Goal: Task Accomplishment & Management: Manage account settings

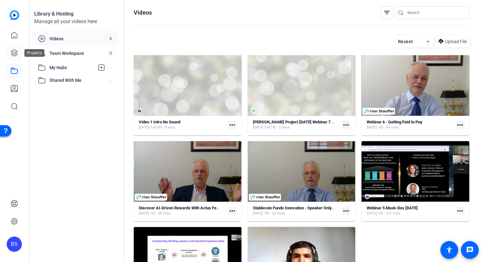
click at [16, 57] on link at bounding box center [14, 52] width 15 height 15
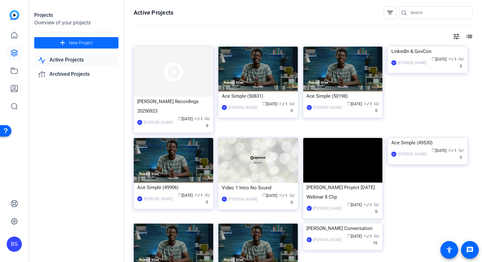
click at [70, 42] on span "New Project" at bounding box center [81, 43] width 24 height 7
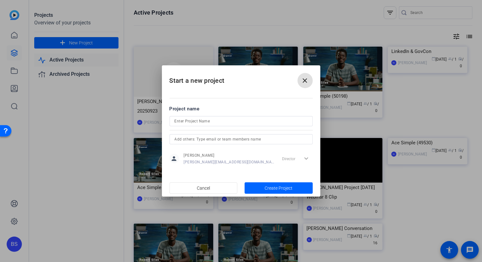
click at [191, 121] on input at bounding box center [241, 121] width 133 height 8
type input "P"
type input "F"
type input "[PERSON_NAME]'s First Project"
click at [188, 136] on input "text" at bounding box center [241, 139] width 133 height 8
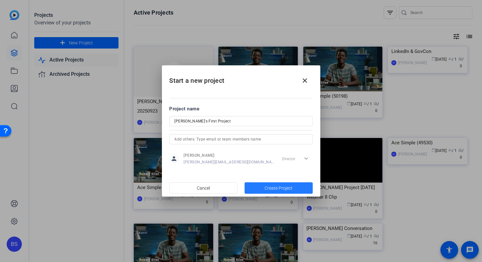
click at [288, 188] on span "Create Project" at bounding box center [278, 188] width 28 height 7
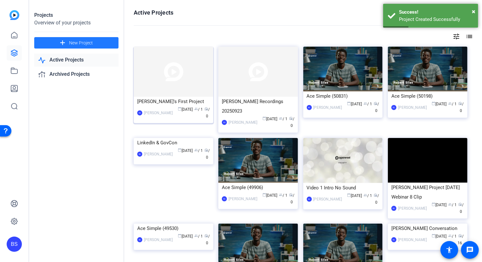
click at [187, 80] on img at bounding box center [173, 72] width 79 height 50
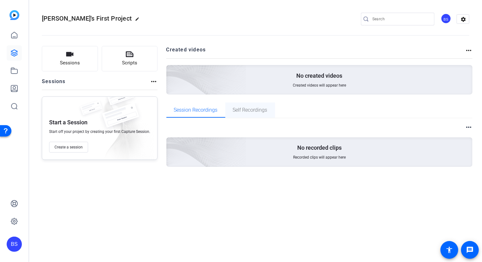
click at [260, 110] on span "Self Recordings" at bounding box center [250, 109] width 35 height 5
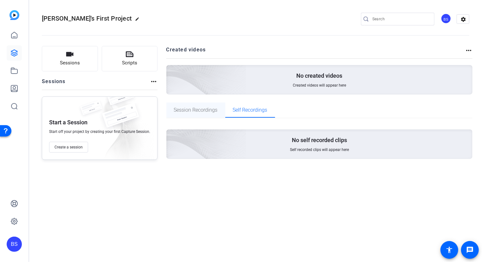
click at [191, 110] on span "Session Recordings" at bounding box center [196, 109] width 44 height 5
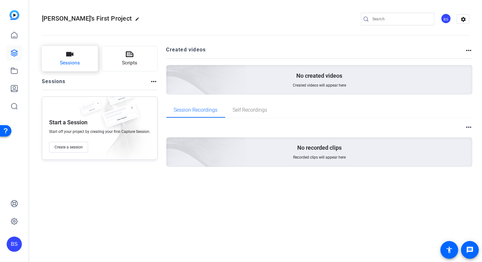
click at [65, 59] on button "Sessions" at bounding box center [70, 58] width 56 height 25
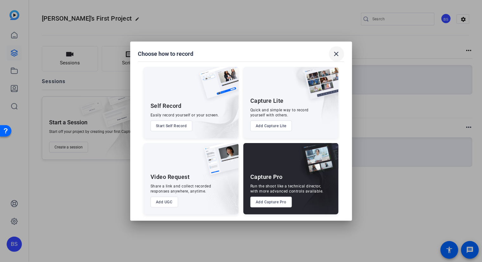
click at [335, 54] on mat-icon "close" at bounding box center [337, 54] width 8 height 8
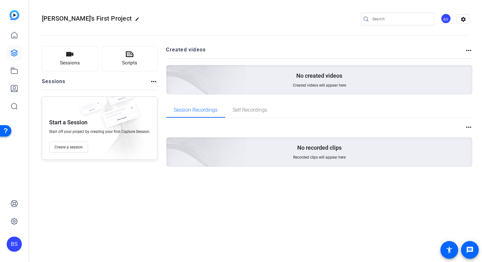
click at [154, 83] on mat-icon "more_horiz" at bounding box center [154, 82] width 8 height 8
click at [159, 91] on span "View Archived Sessions" at bounding box center [174, 91] width 43 height 8
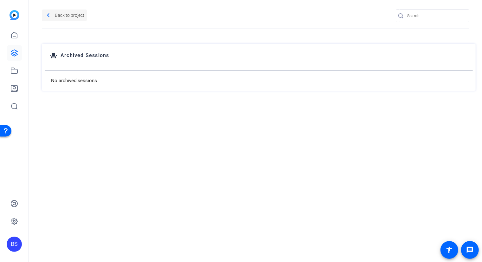
click at [51, 16] on mat-icon "navigate_before" at bounding box center [48, 15] width 8 height 8
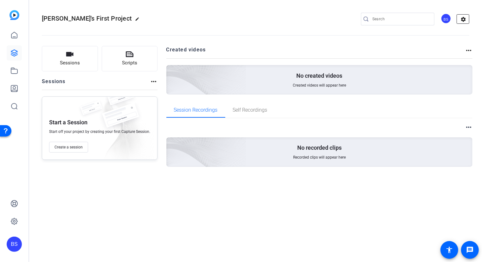
click at [462, 20] on mat-icon "settings" at bounding box center [463, 20] width 13 height 10
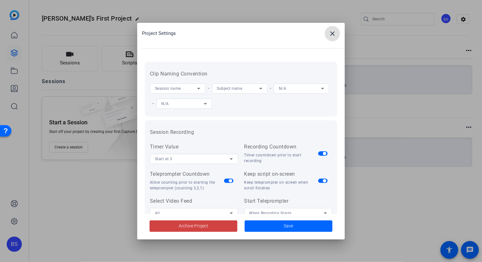
click at [333, 35] on mat-icon "close" at bounding box center [332, 34] width 8 height 8
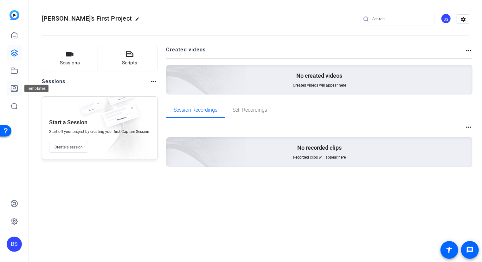
click at [13, 88] on icon at bounding box center [14, 89] width 8 height 8
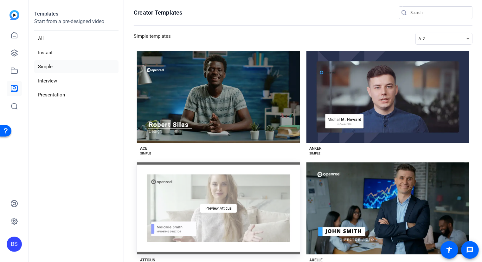
click at [243, 184] on div "Preview Atticus" at bounding box center [218, 208] width 163 height 92
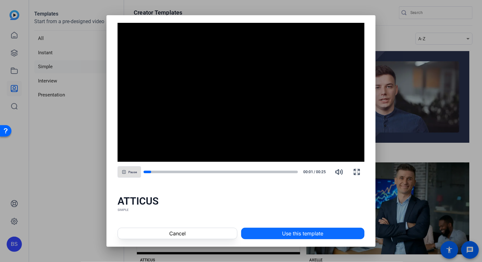
click at [290, 232] on span "Use this template" at bounding box center [302, 233] width 41 height 8
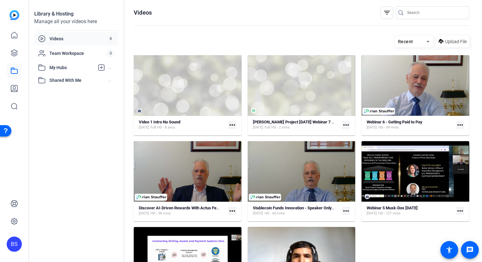
click at [67, 79] on span "Shared With Me" at bounding box center [78, 80] width 59 height 7
click at [69, 52] on span "Team Workspace" at bounding box center [77, 53] width 57 height 6
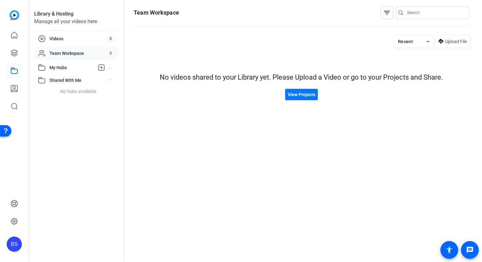
click at [66, 69] on span "My Hubs" at bounding box center [71, 67] width 45 height 7
click at [51, 41] on span "Videos" at bounding box center [77, 38] width 57 height 6
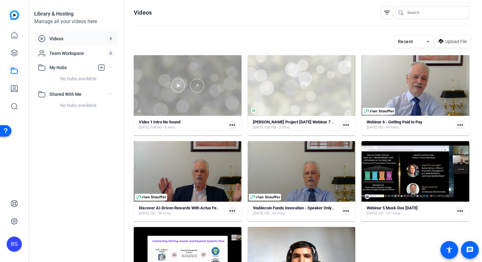
scroll to position [46, 0]
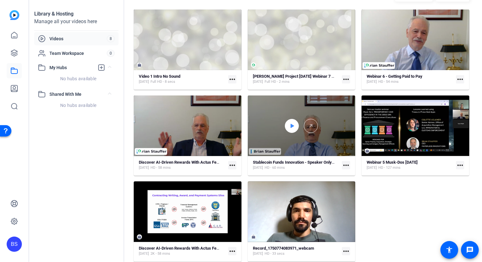
click at [293, 124] on icon at bounding box center [291, 126] width 5 height 8
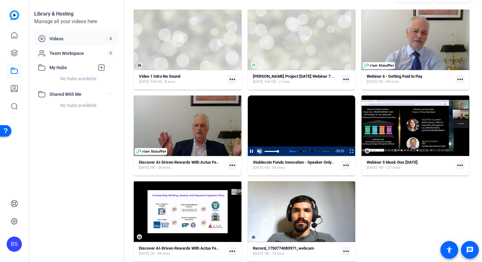
click at [258, 151] on span "Video Player" at bounding box center [260, 151] width 8 height 0
click at [260, 151] on span "Video Player" at bounding box center [260, 151] width 8 height 0
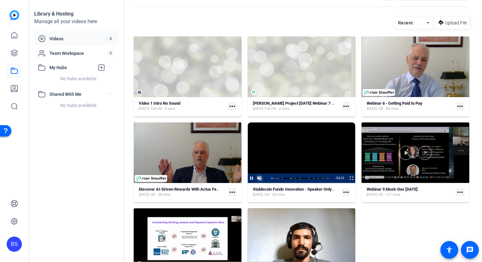
scroll to position [0, 0]
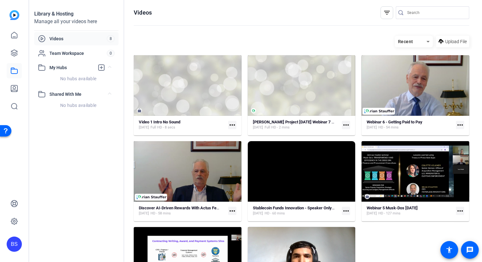
click at [419, 41] on div "Recent" at bounding box center [411, 42] width 32 height 8
click at [414, 64] on span "Newest First" at bounding box center [409, 64] width 24 height 8
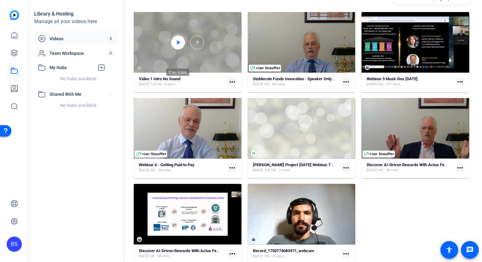
scroll to position [46, 0]
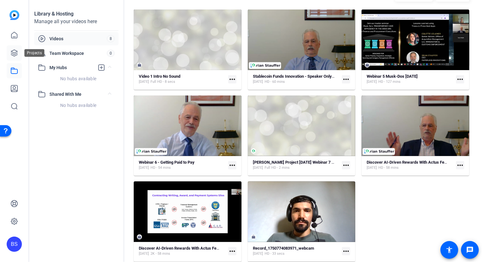
click at [13, 52] on icon at bounding box center [14, 53] width 8 height 8
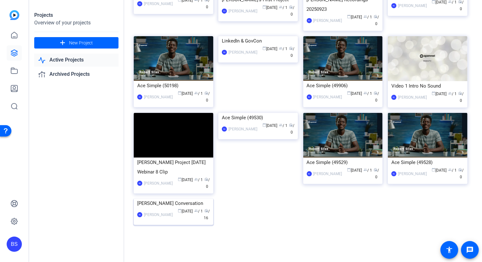
scroll to position [127, 0]
click at [184, 198] on img at bounding box center [173, 198] width 79 height 0
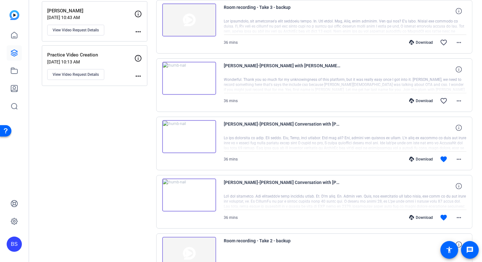
scroll to position [112, 0]
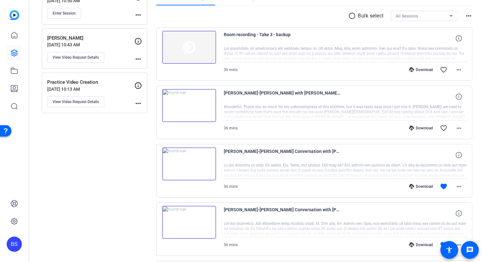
click at [191, 103] on img at bounding box center [189, 105] width 54 height 33
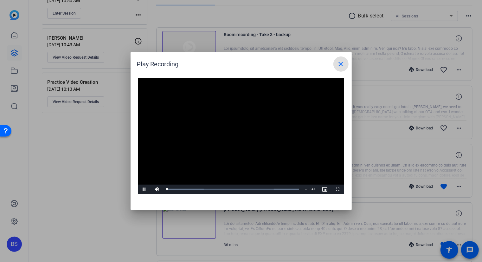
click at [340, 64] on mat-icon "close" at bounding box center [341, 64] width 8 height 8
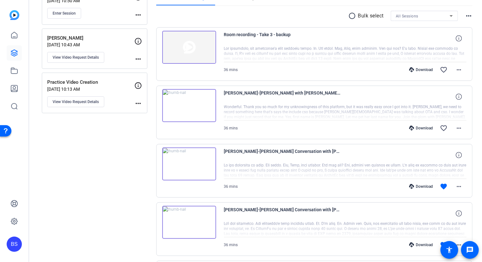
scroll to position [17, 0]
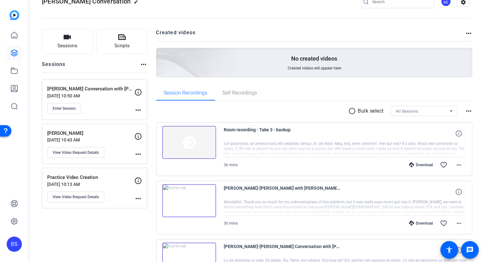
click at [191, 144] on img at bounding box center [189, 142] width 54 height 33
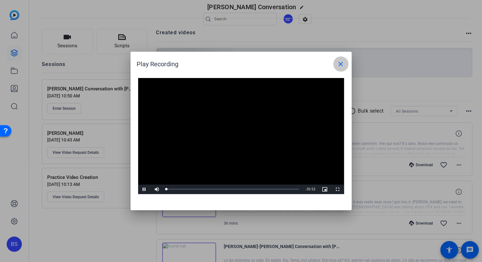
click at [340, 63] on mat-icon "close" at bounding box center [341, 64] width 8 height 8
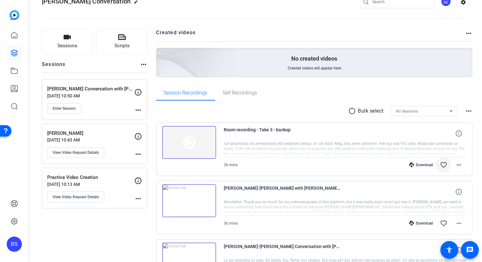
click at [441, 163] on mat-icon "favorite_border" at bounding box center [444, 165] width 8 height 8
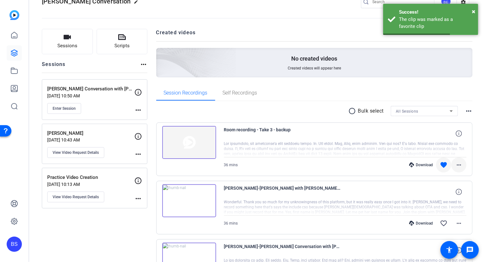
click at [457, 165] on mat-icon "more_horiz" at bounding box center [459, 165] width 8 height 8
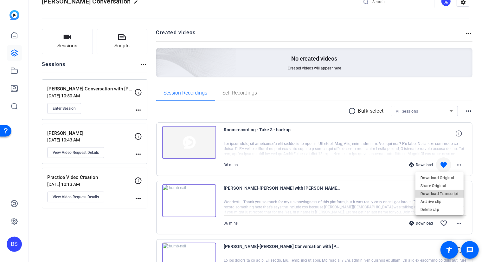
click at [441, 194] on span "Download Transcript" at bounding box center [439, 194] width 38 height 8
